Goal: Task Accomplishment & Management: Manage account settings

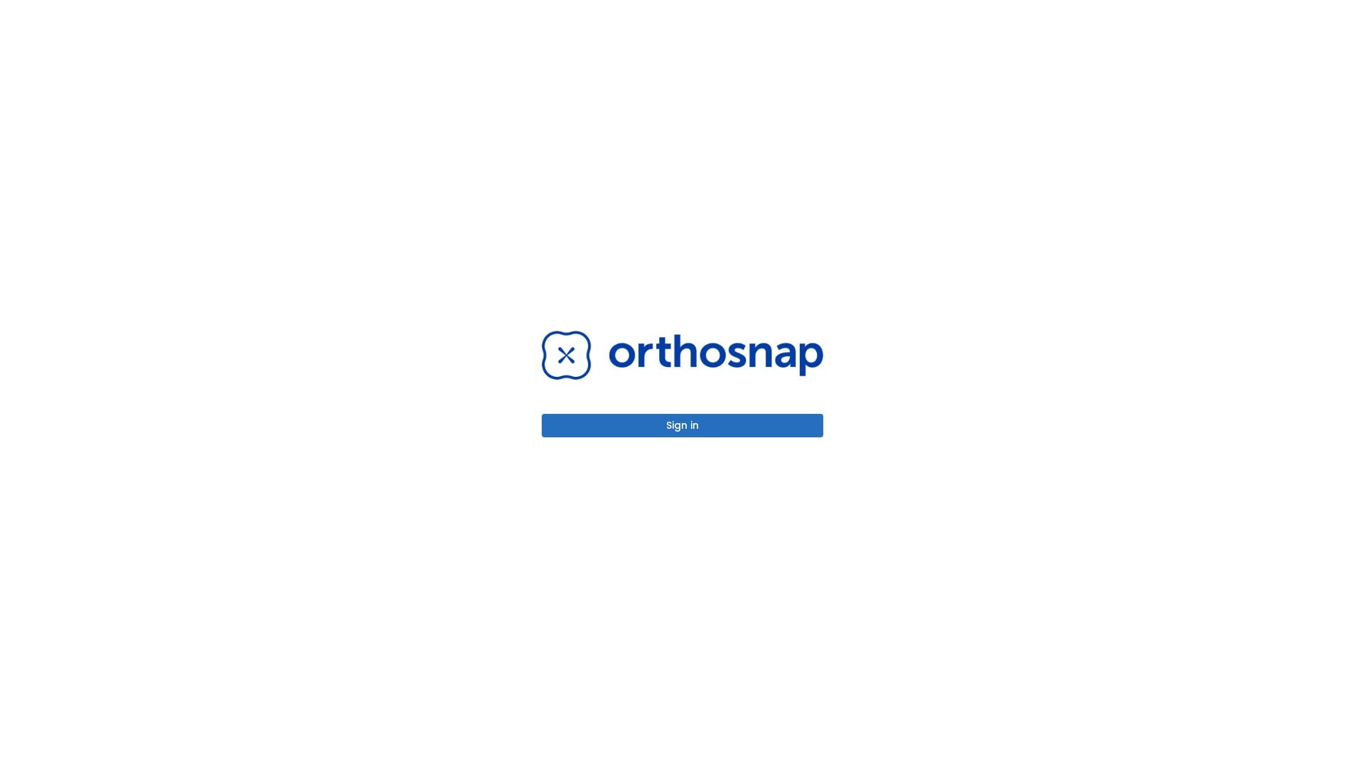
click at [683, 425] on button "Sign in" at bounding box center [683, 425] width 282 height 23
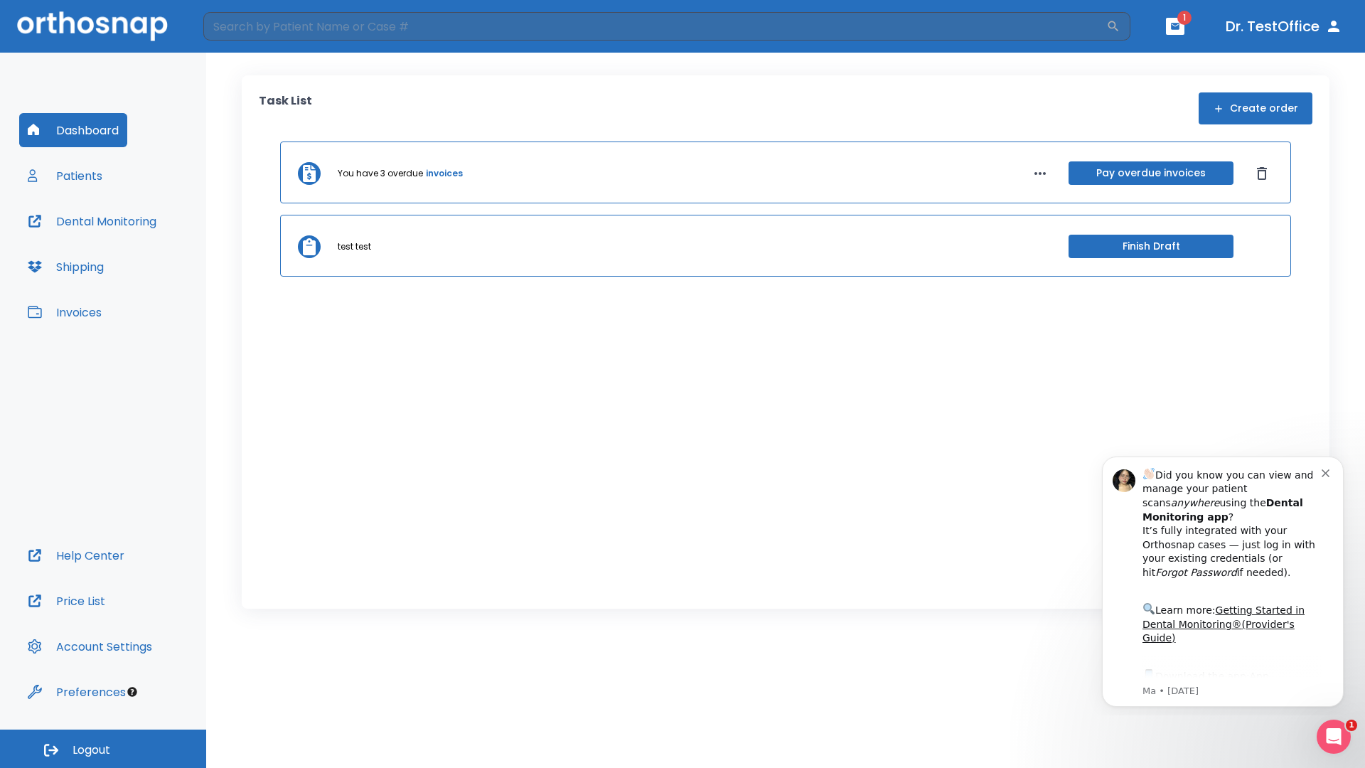
click at [103, 749] on span "Logout" at bounding box center [92, 750] width 38 height 16
